Goal: Transaction & Acquisition: Purchase product/service

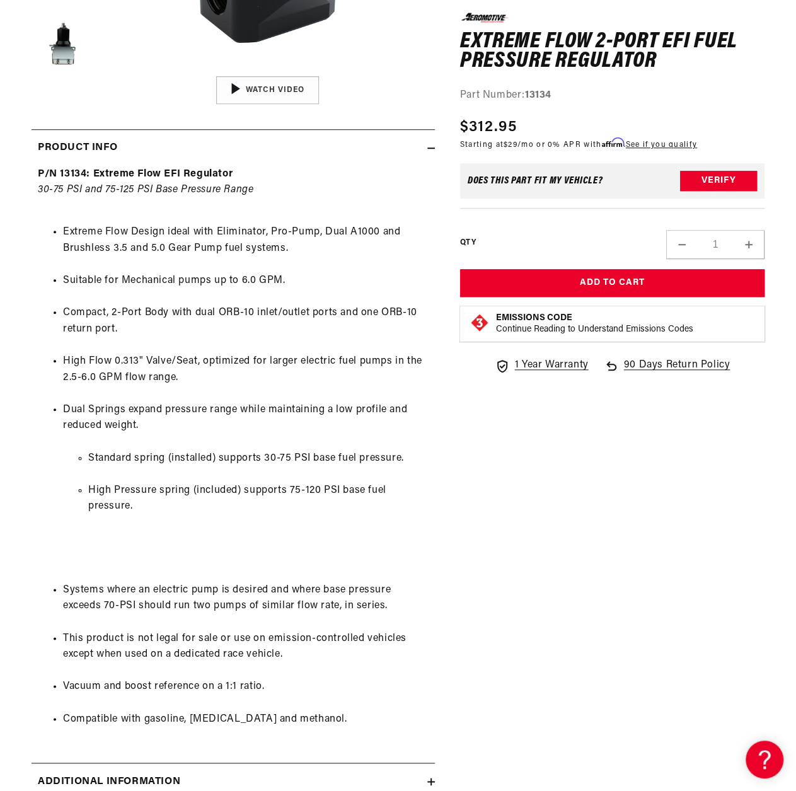
scroll to position [441, 0]
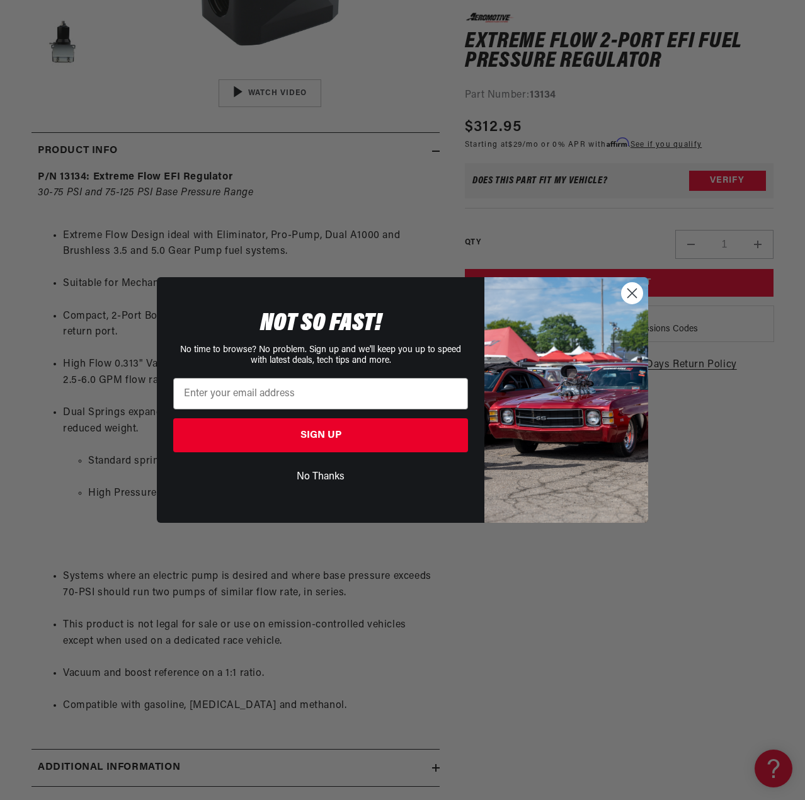
click at [626, 291] on circle "Close dialog" at bounding box center [632, 293] width 21 height 21
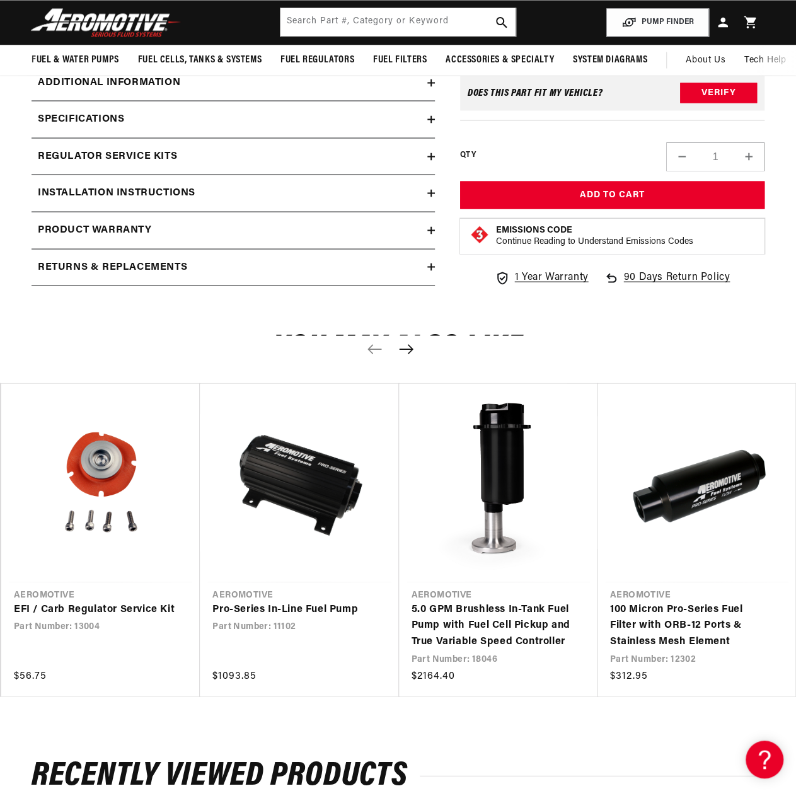
scroll to position [1134, 0]
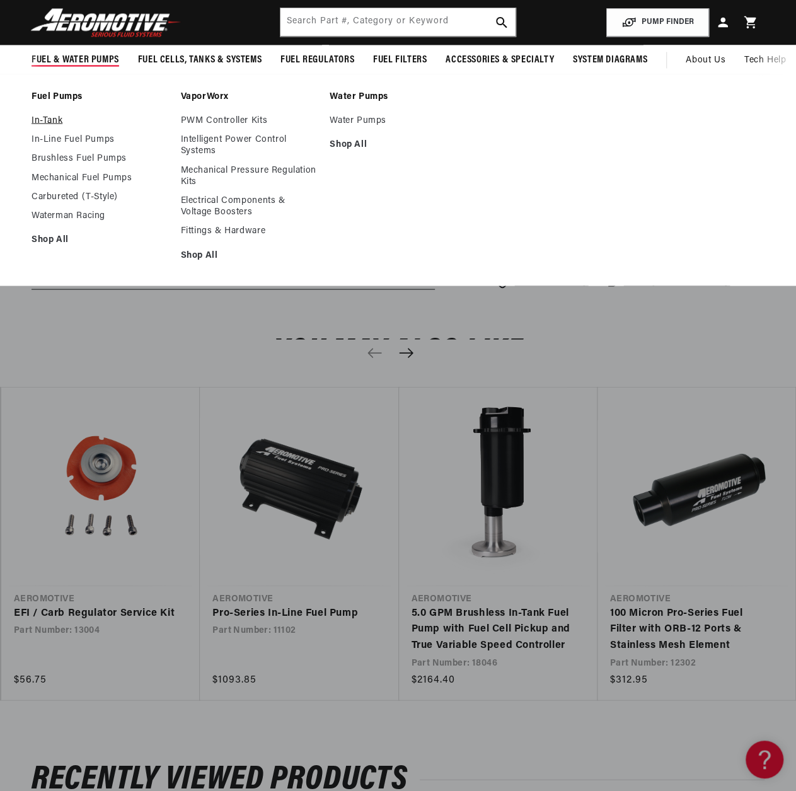
click at [45, 120] on link "In-Tank" at bounding box center [100, 120] width 137 height 11
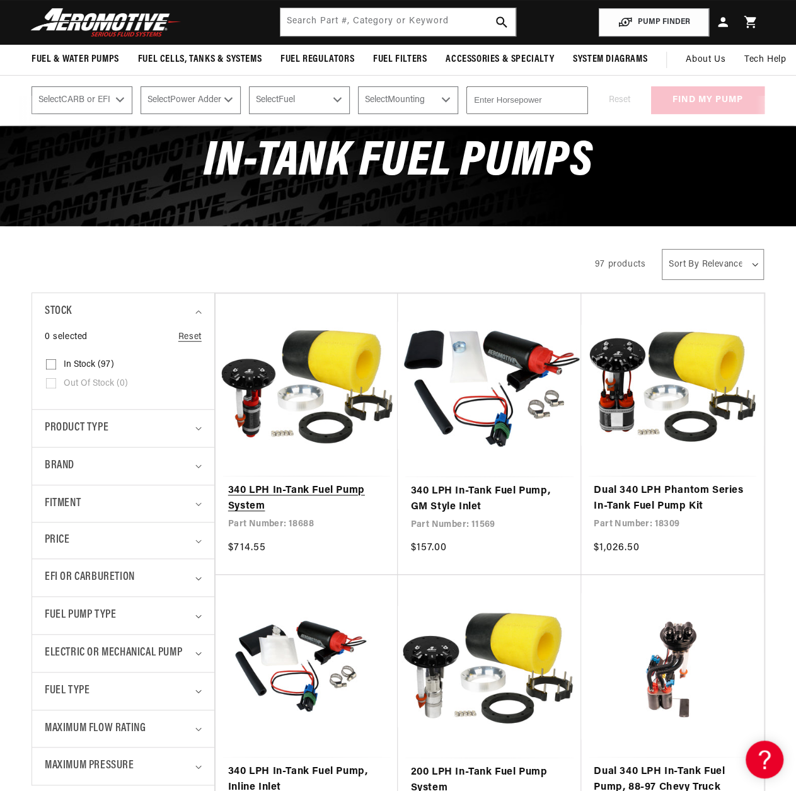
scroll to position [63, 0]
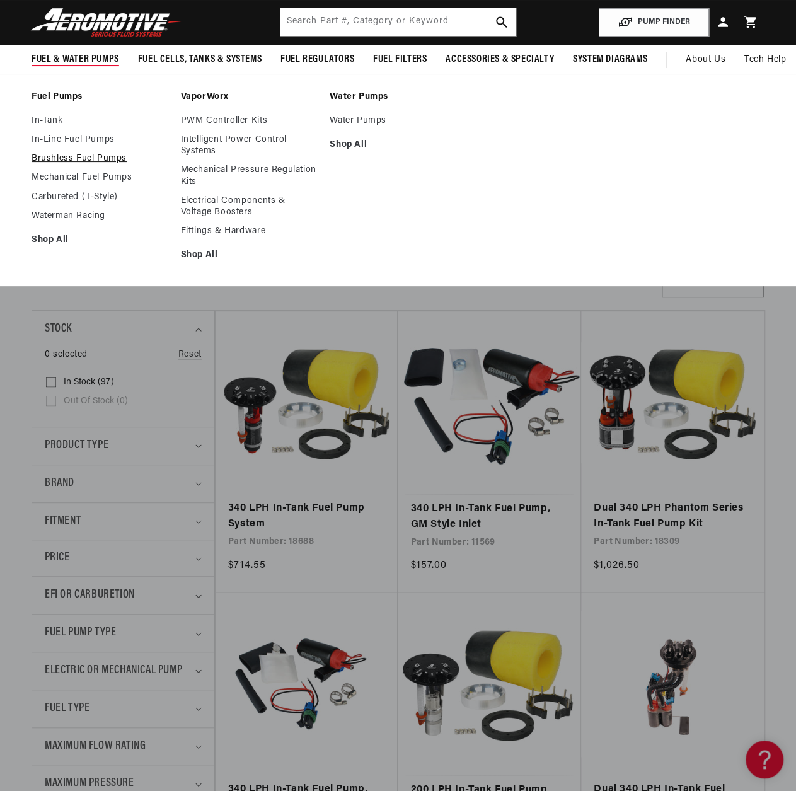
click at [73, 156] on link "Brushless Fuel Pumps" at bounding box center [100, 158] width 137 height 11
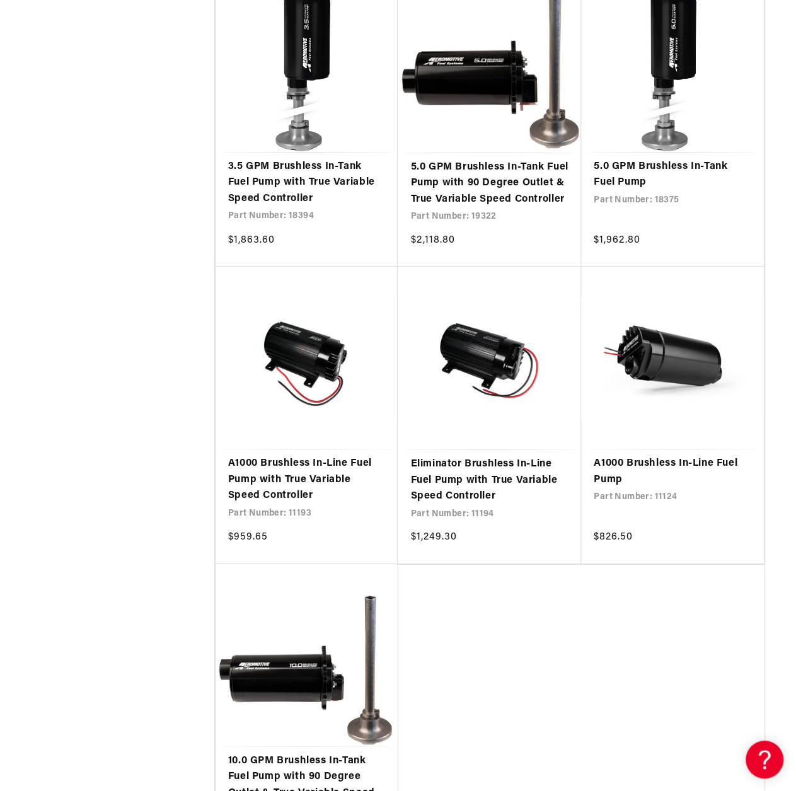
scroll to position [2268, 0]
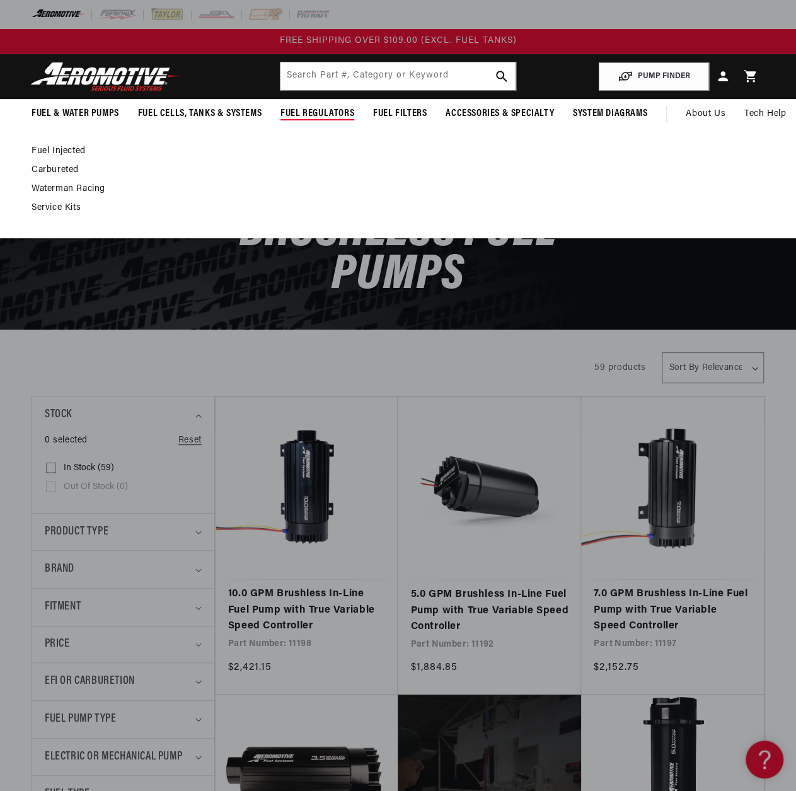
click at [63, 152] on link "Fuel Injected" at bounding box center [392, 151] width 720 height 11
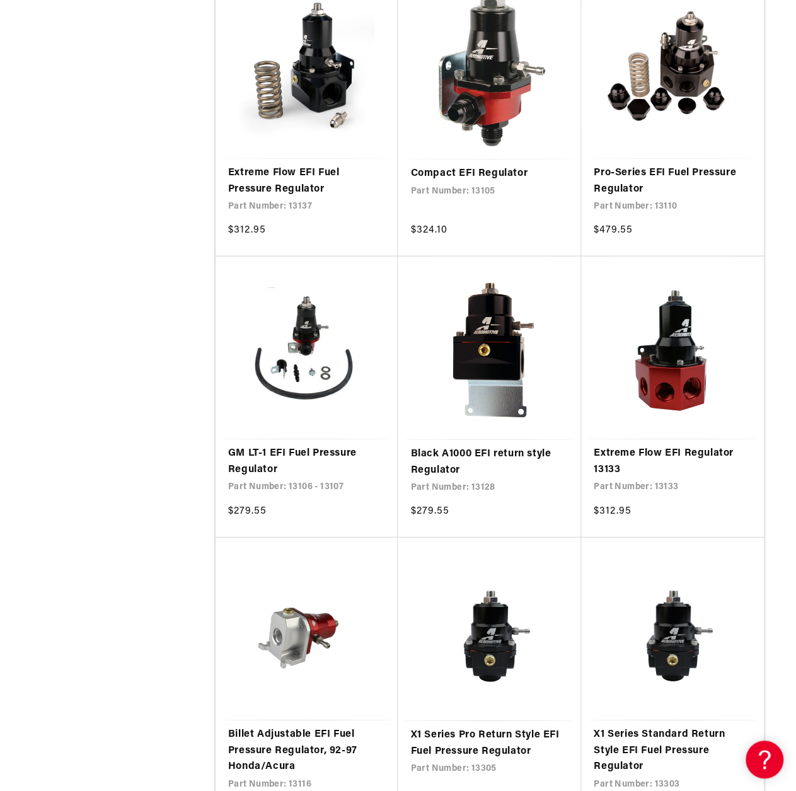
scroll to position [1575, 0]
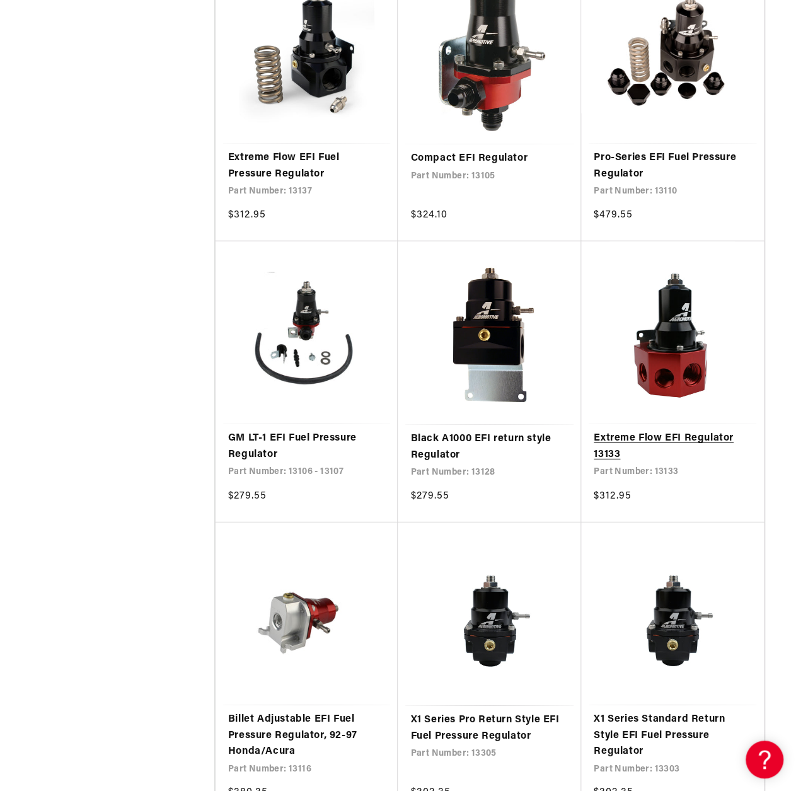
click at [665, 440] on link "Extreme Flow EFI Regulator 13133" at bounding box center [673, 446] width 158 height 32
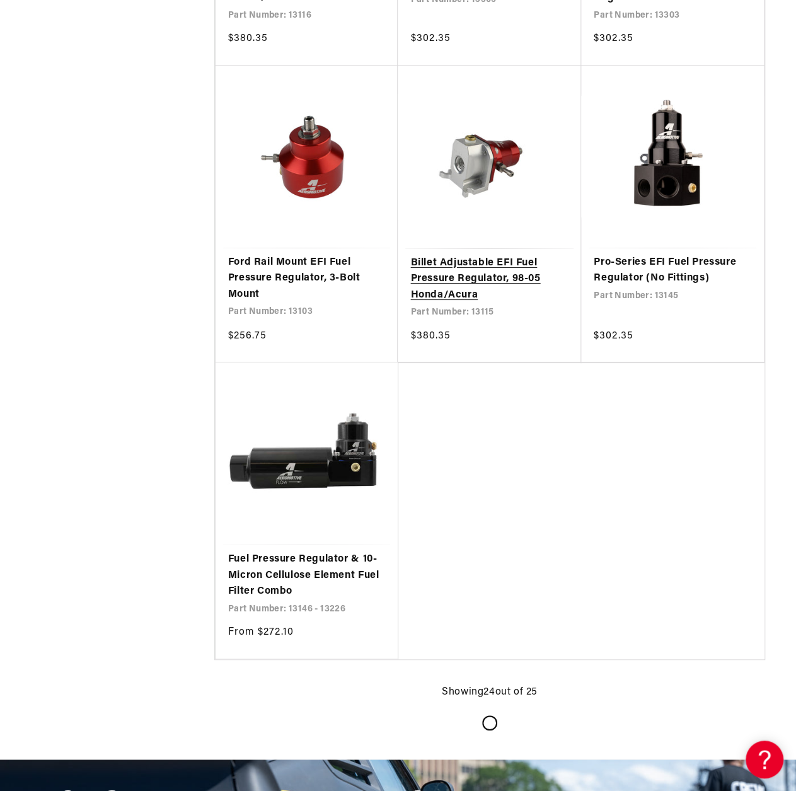
scroll to position [2331, 0]
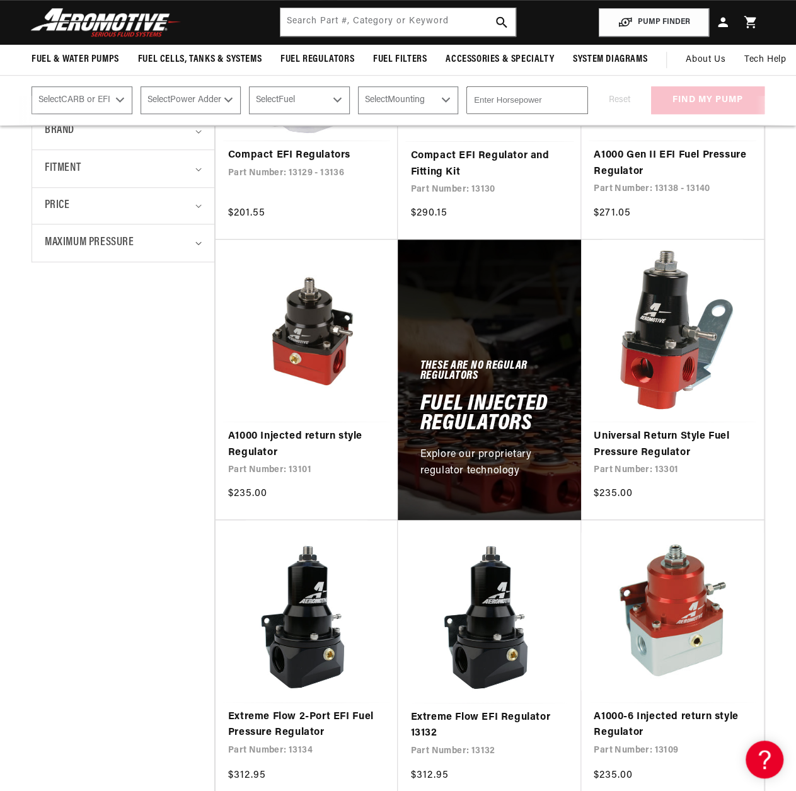
scroll to position [435, 0]
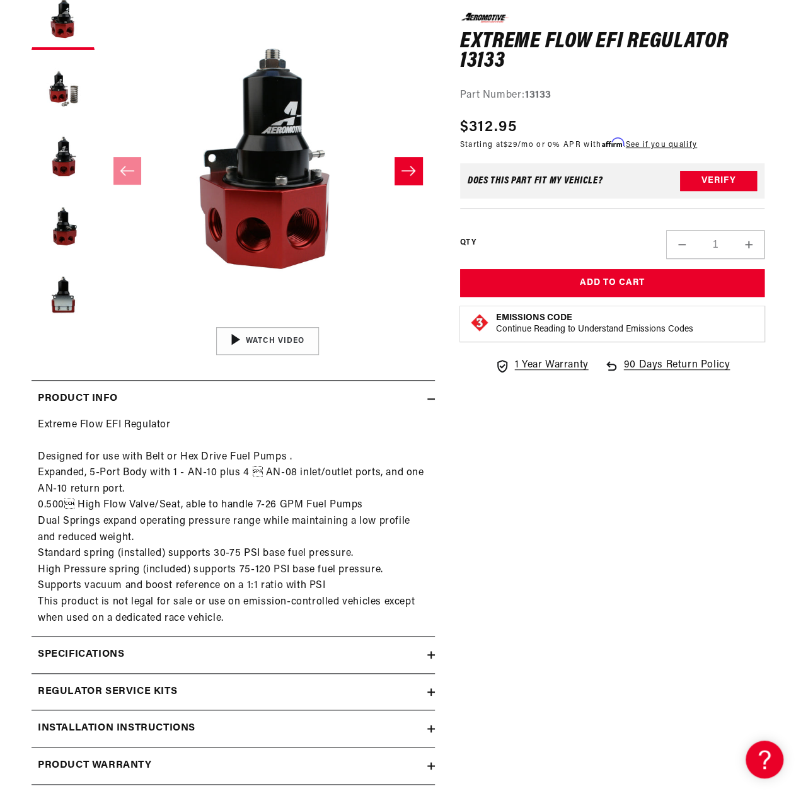
scroll to position [252, 0]
